Goal: Transaction & Acquisition: Purchase product/service

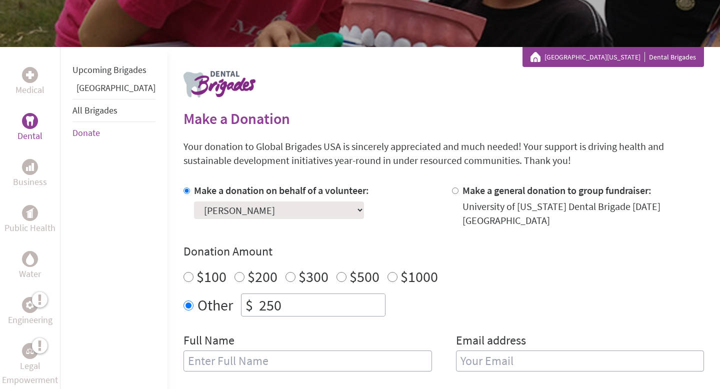
scroll to position [206, 0]
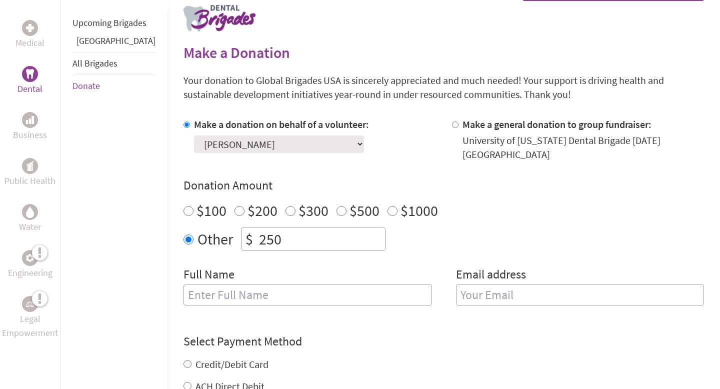
click at [184, 294] on input "text" at bounding box center [308, 295] width 249 height 21
type input "[PERSON_NAME]"
click at [458, 301] on input "email" at bounding box center [580, 295] width 249 height 21
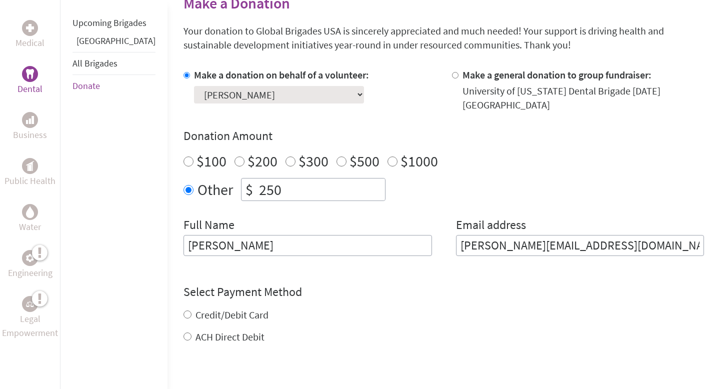
scroll to position [274, 0]
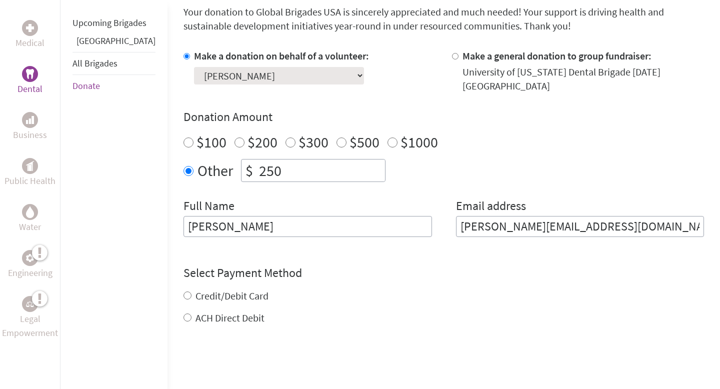
type input "[PERSON_NAME][EMAIL_ADDRESS][DOMAIN_NAME]"
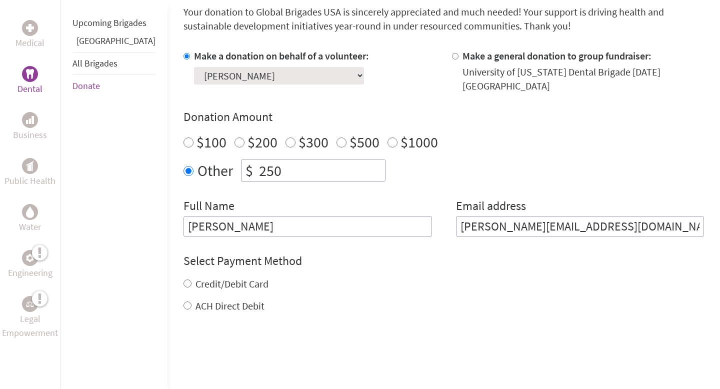
click at [184, 294] on div "Credit/Debit Card ACH Direct Debit" at bounding box center [444, 295] width 521 height 36
click at [184, 282] on input "Credit/Debit Card" at bounding box center [188, 284] width 8 height 8
radio input "true"
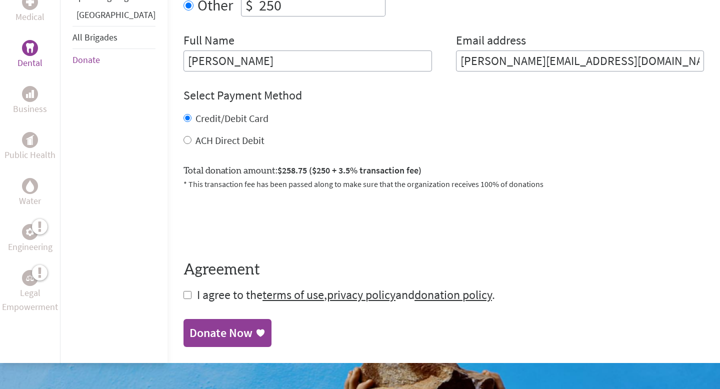
scroll to position [441, 0]
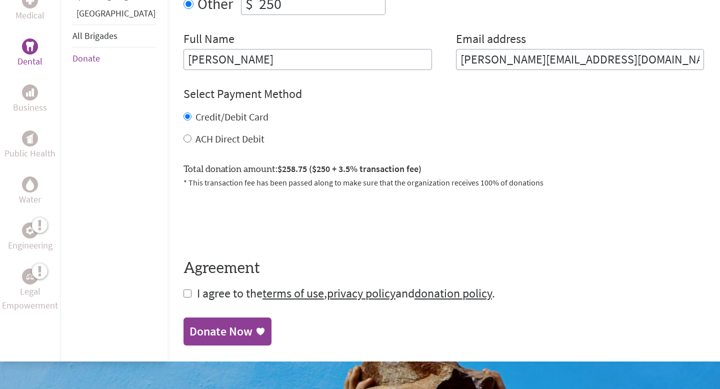
click at [184, 293] on input "checkbox" at bounding box center [188, 294] width 8 height 8
checkbox input "true"
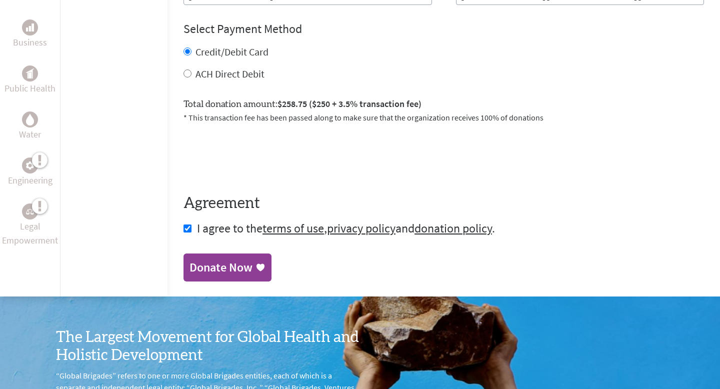
scroll to position [516, 0]
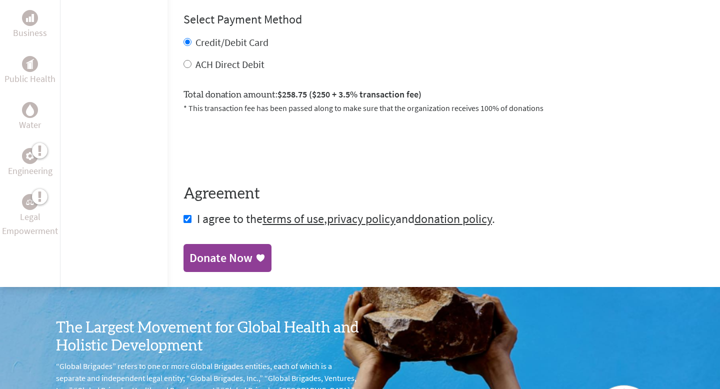
click at [190, 251] on div "Donate Now" at bounding box center [221, 258] width 63 height 16
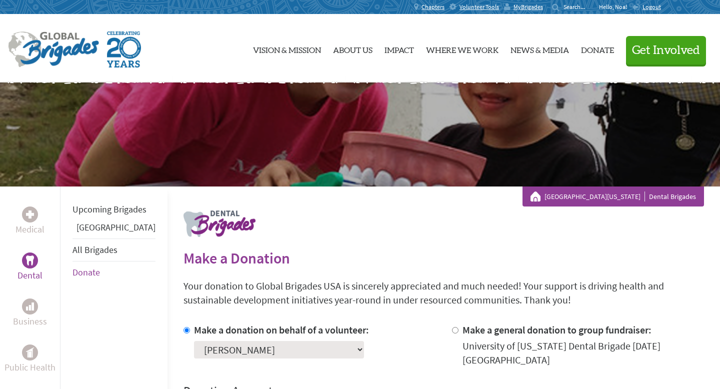
scroll to position [1, 0]
